Goal: Find specific page/section: Find specific page/section

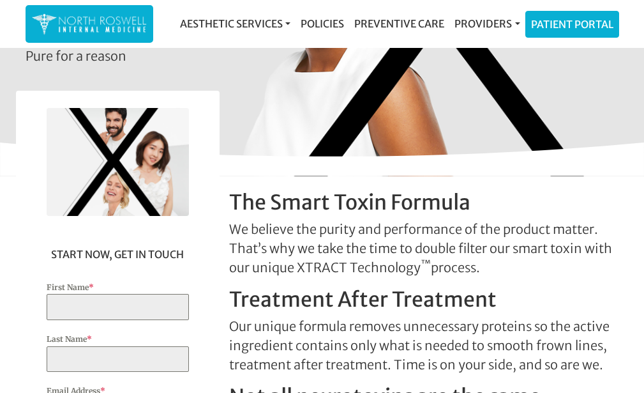
scroll to position [165, 0]
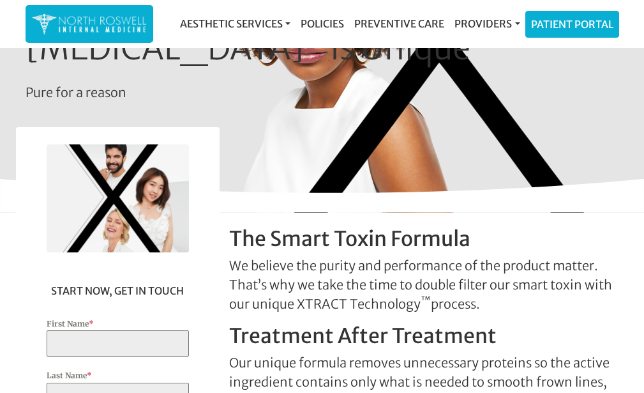
drag, startPoint x: 647, startPoint y: 38, endPoint x: 645, endPoint y: 54, distance: 15.4
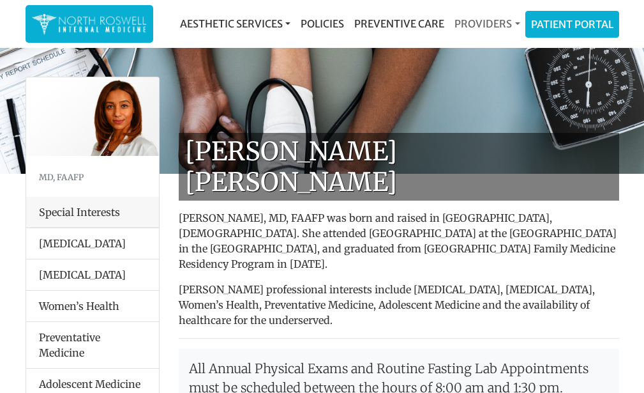
click at [469, 26] on link "Providers" at bounding box center [487, 24] width 75 height 26
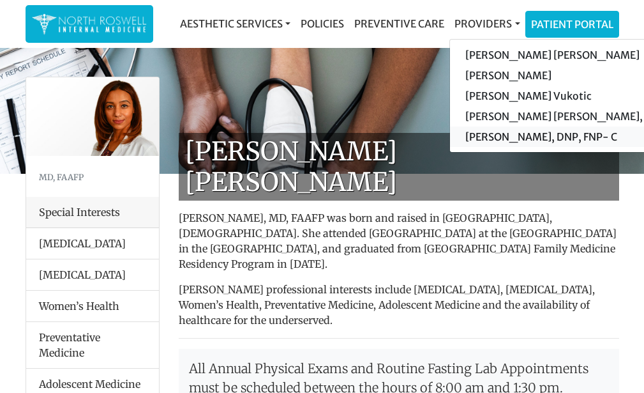
click at [486, 135] on link "[PERSON_NAME], DNP, FNP- C" at bounding box center [571, 136] width 242 height 20
